Goal: Task Accomplishment & Management: Use online tool/utility

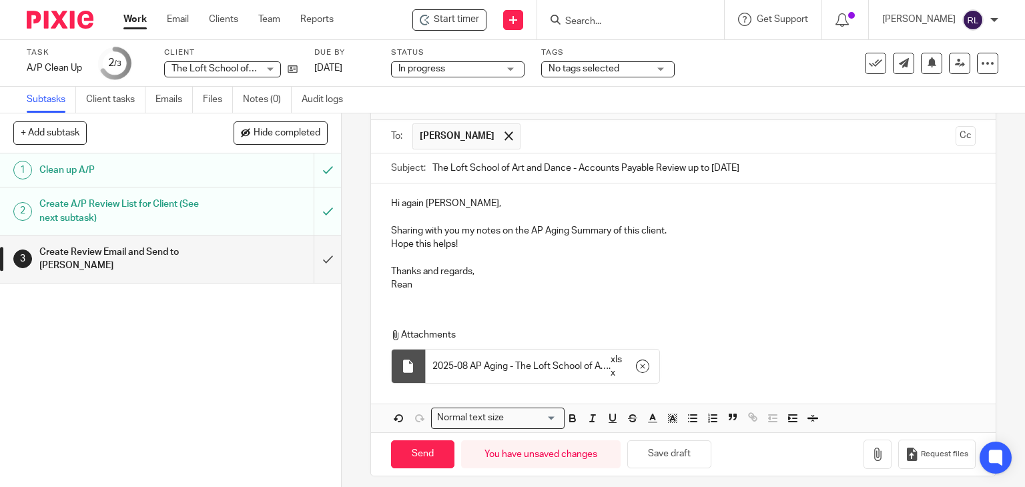
scroll to position [91, 0]
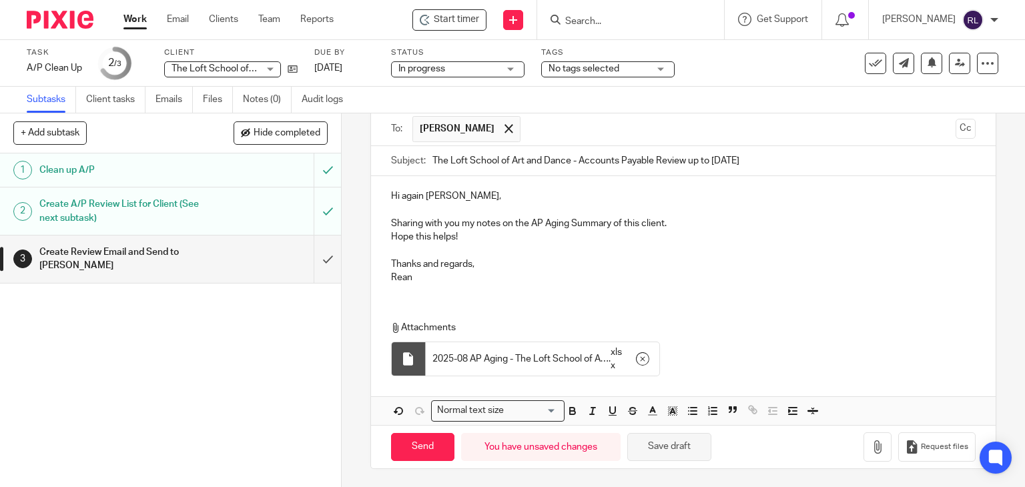
click at [660, 442] on button "Save draft" at bounding box center [670, 447] width 84 height 29
click at [644, 441] on button "Save draft" at bounding box center [670, 447] width 84 height 29
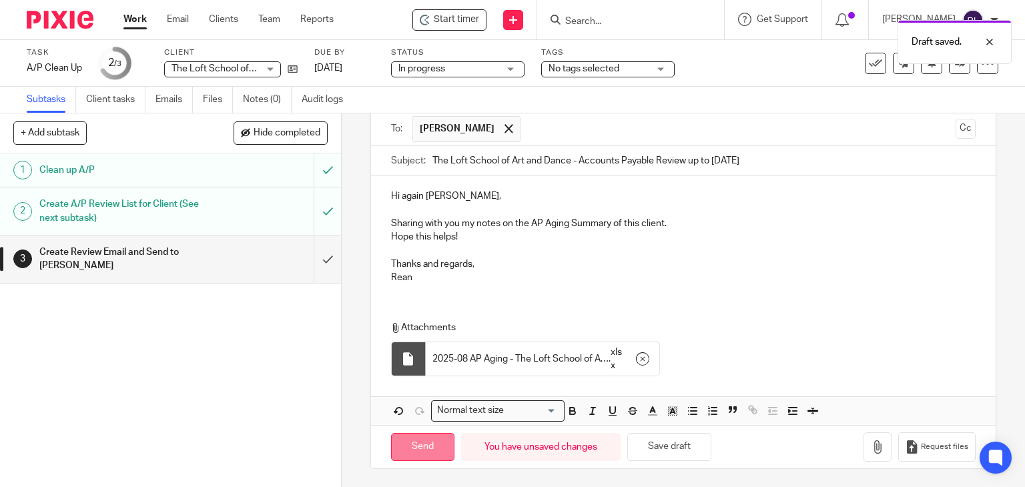
click at [413, 450] on input "Send" at bounding box center [422, 447] width 63 height 29
type input "Sent"
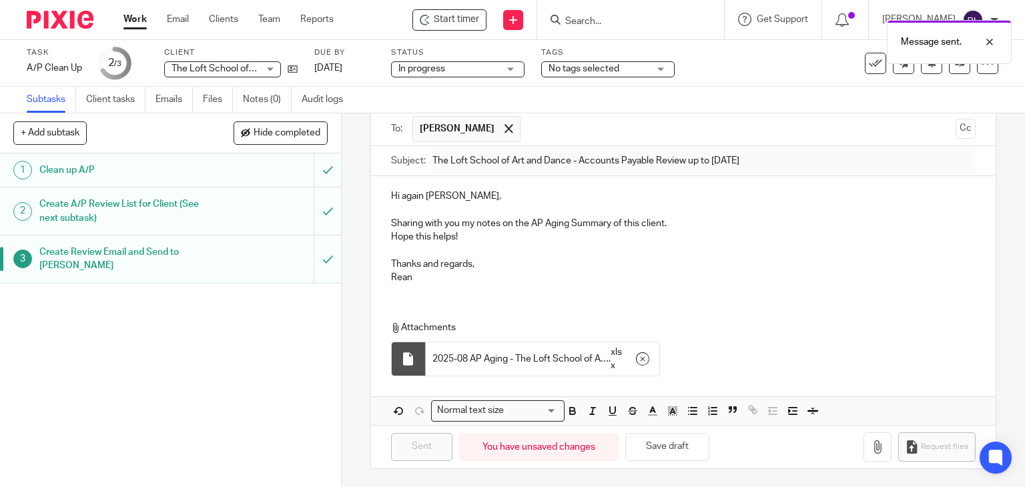
click at [860, 62] on div "Message sent." at bounding box center [762, 38] width 499 height 51
click at [869, 69] on icon at bounding box center [875, 63] width 13 height 13
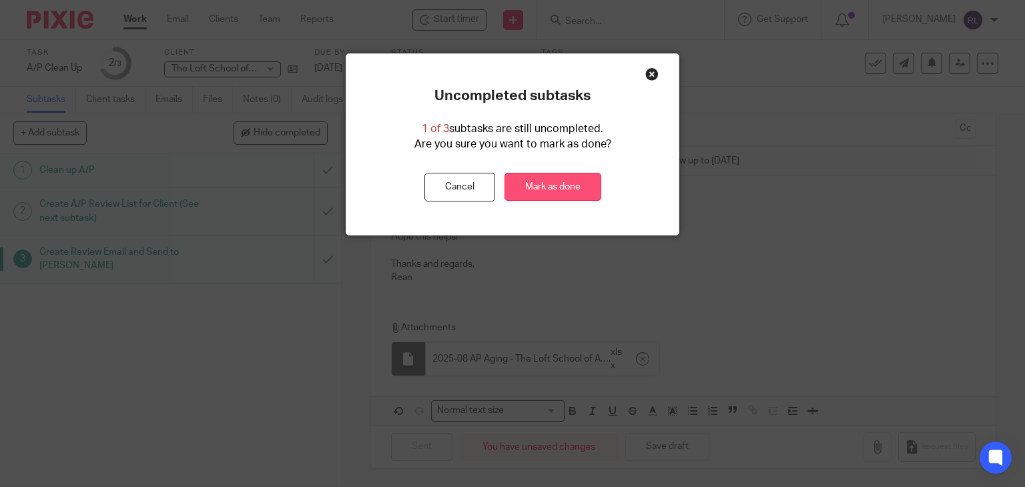
click at [555, 181] on link "Mark as done" at bounding box center [553, 187] width 97 height 29
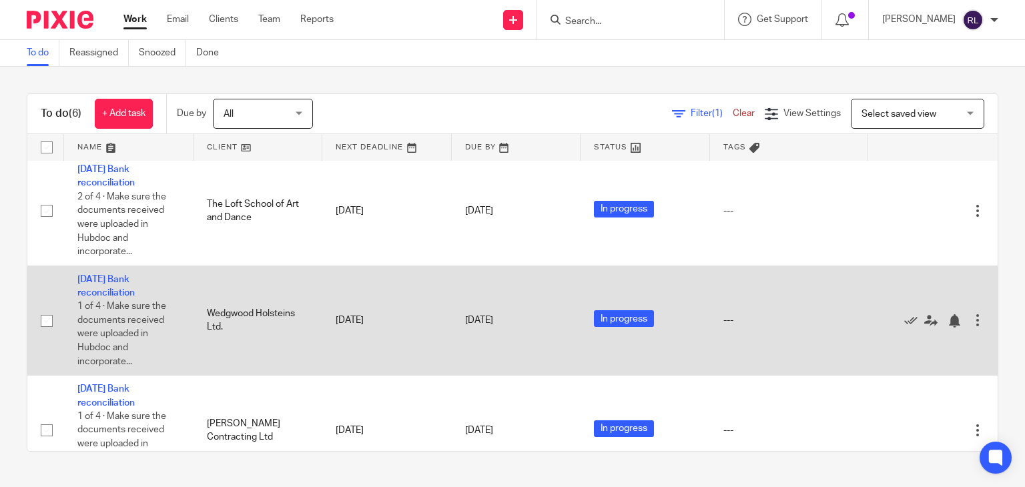
scroll to position [267, 0]
